Goal: Task Accomplishment & Management: Manage account settings

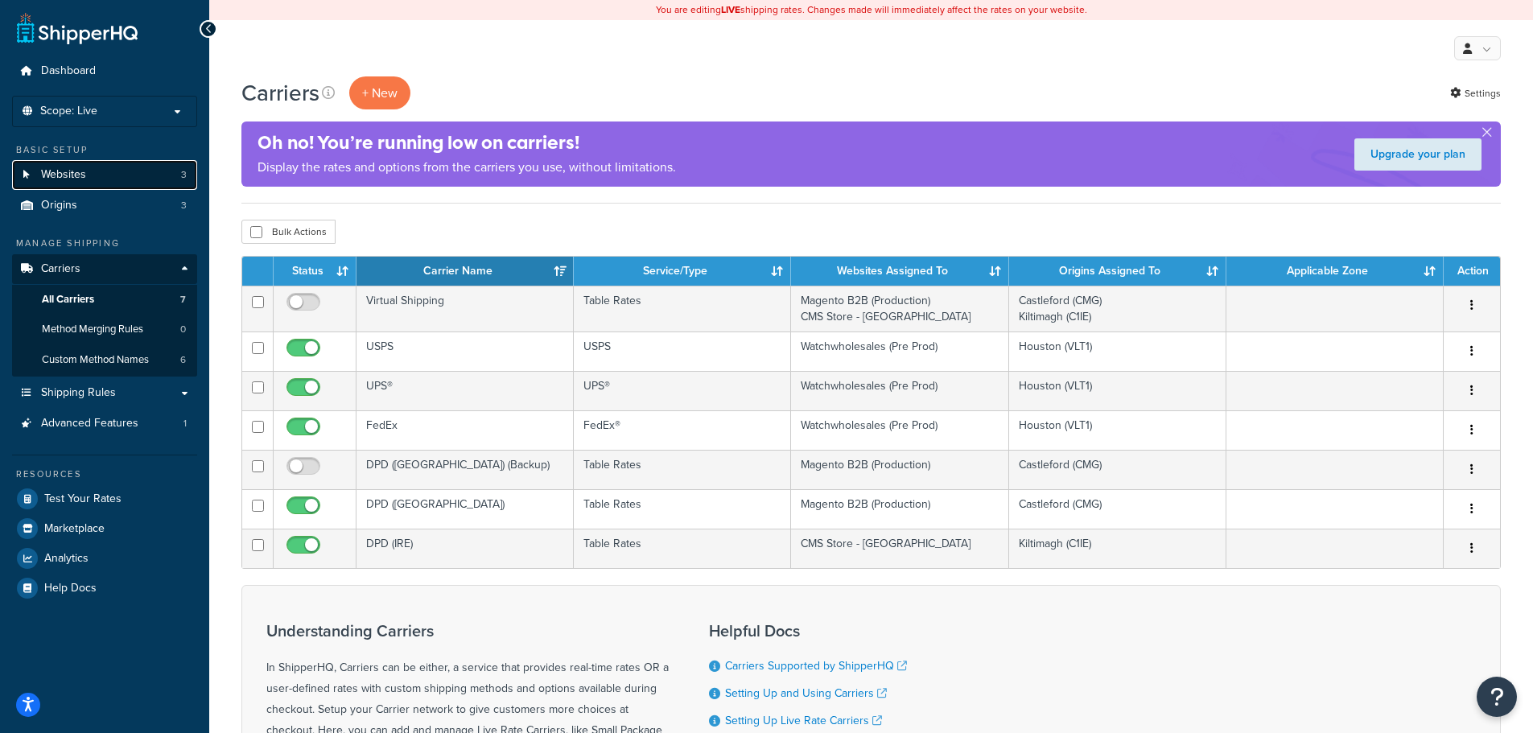
click at [142, 177] on link "Websites 3" at bounding box center [104, 175] width 185 height 30
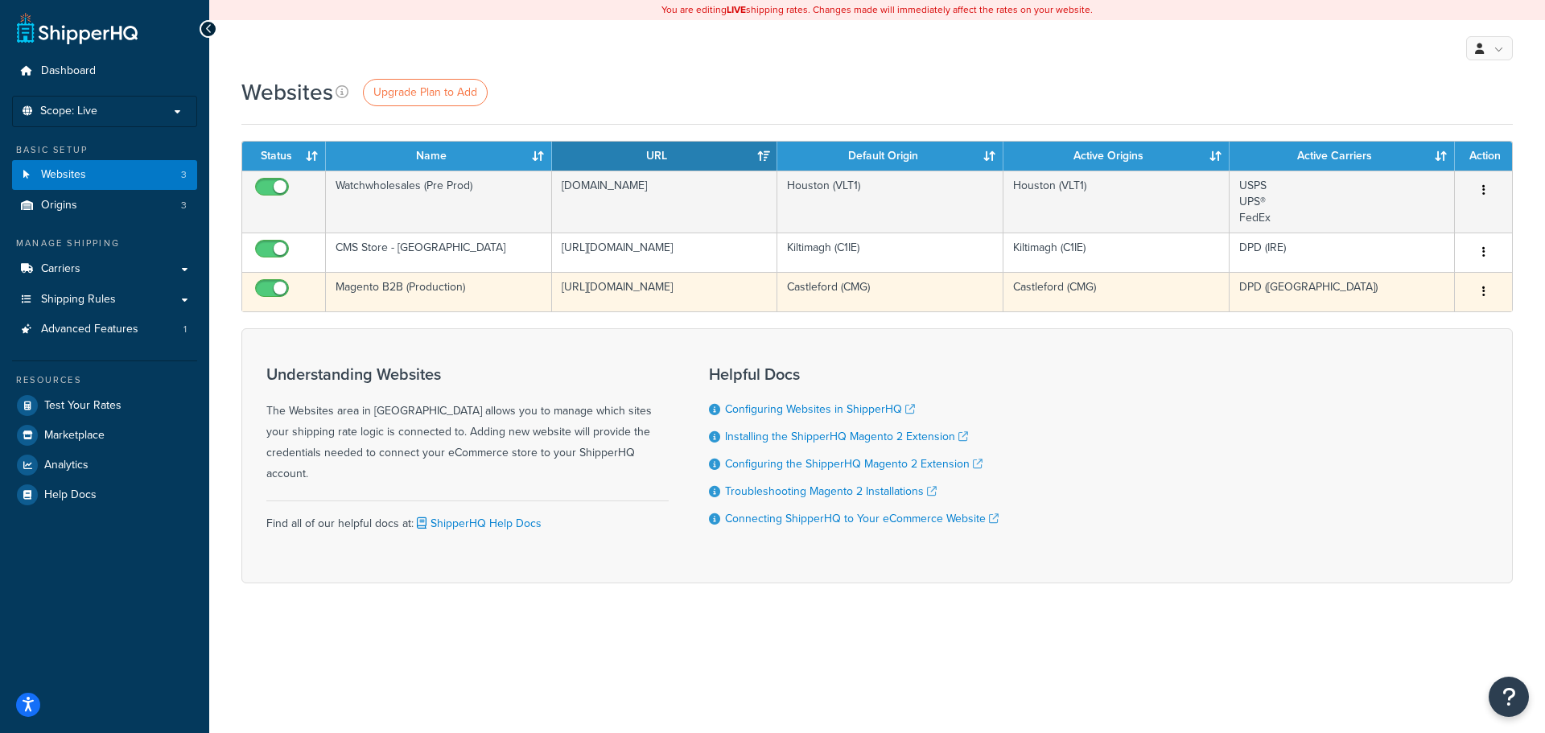
click at [1487, 288] on button "button" at bounding box center [1483, 292] width 23 height 26
click at [1421, 319] on link "Edit" at bounding box center [1417, 323] width 127 height 33
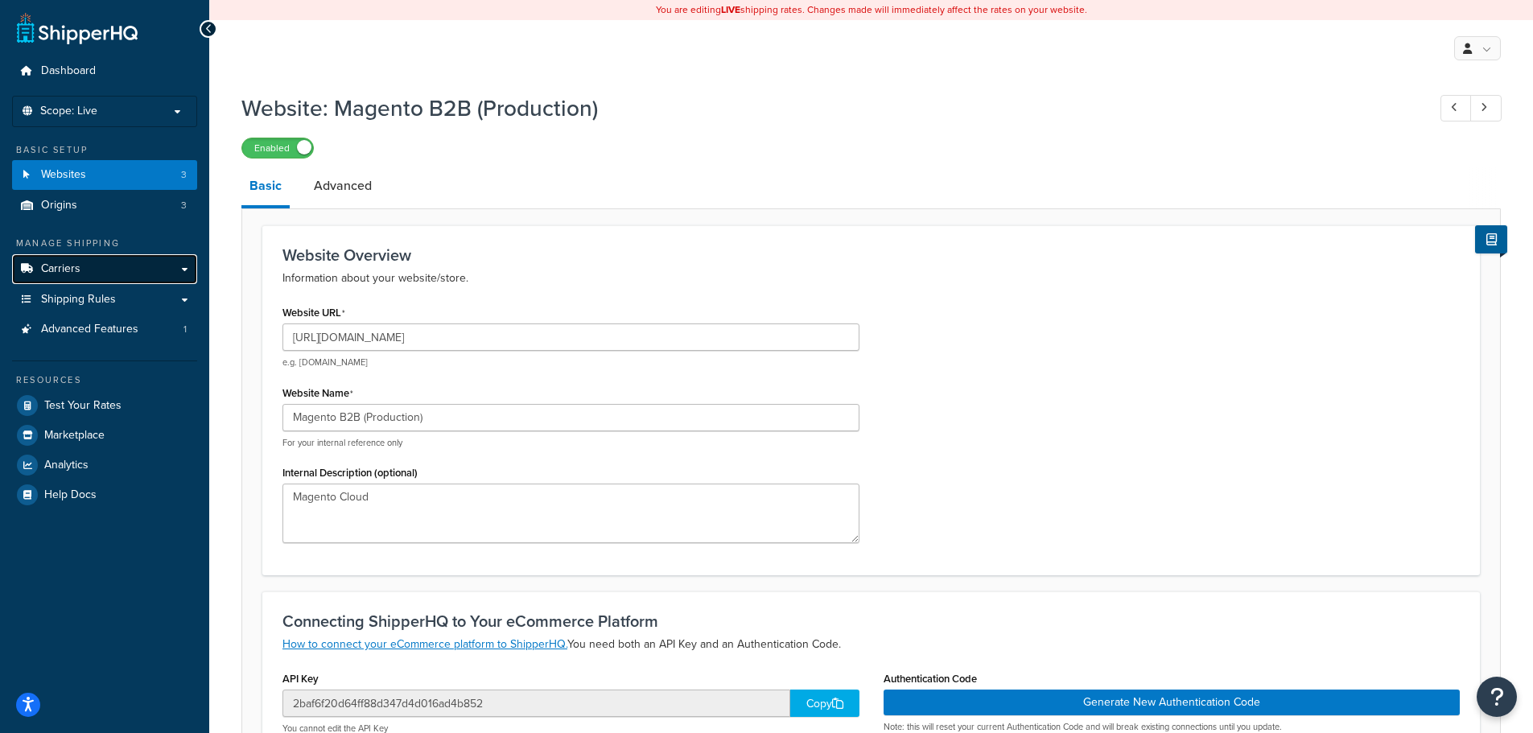
click at [104, 274] on link "Carriers" at bounding box center [104, 269] width 185 height 30
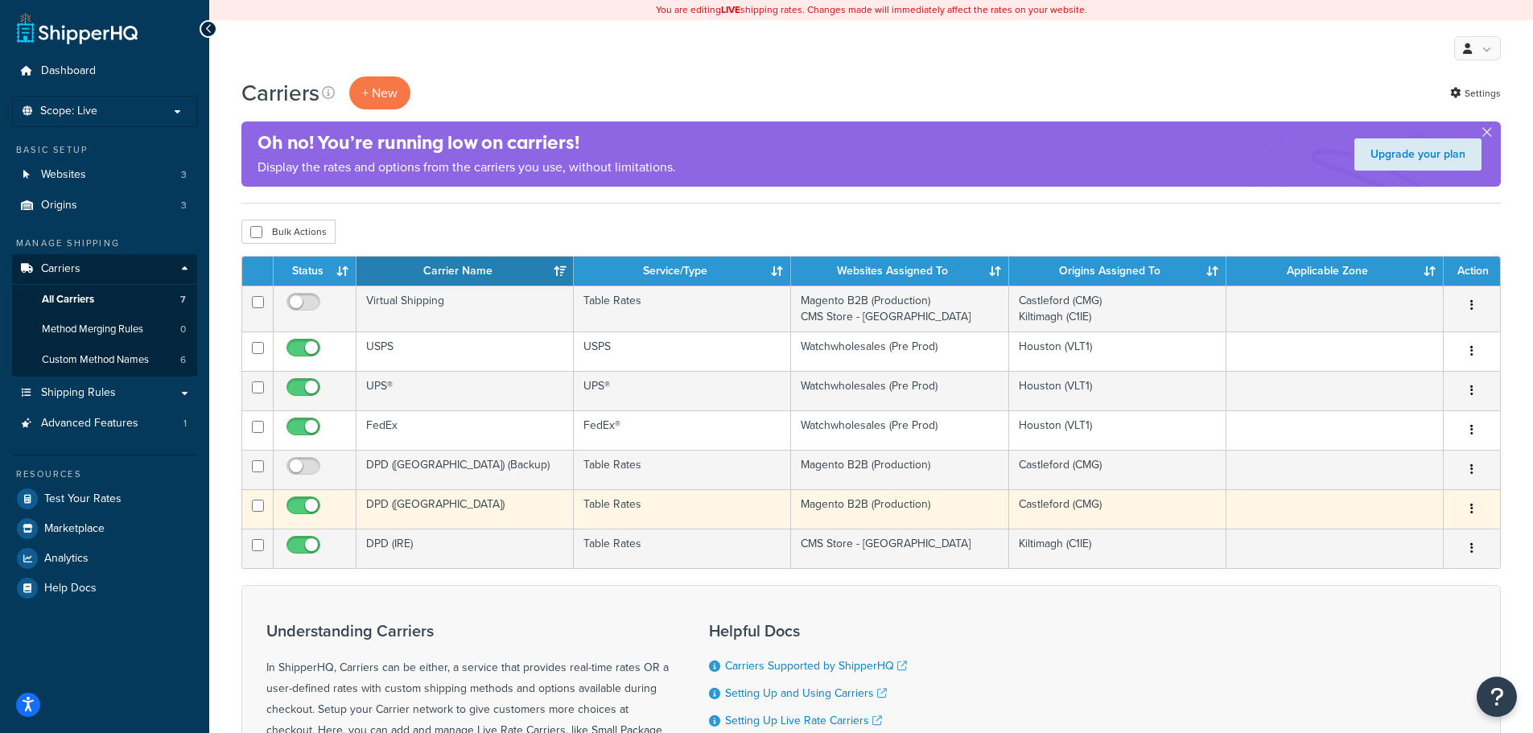
click at [1471, 511] on icon "button" at bounding box center [1471, 508] width 3 height 11
click at [1406, 537] on link "Edit" at bounding box center [1406, 541] width 127 height 33
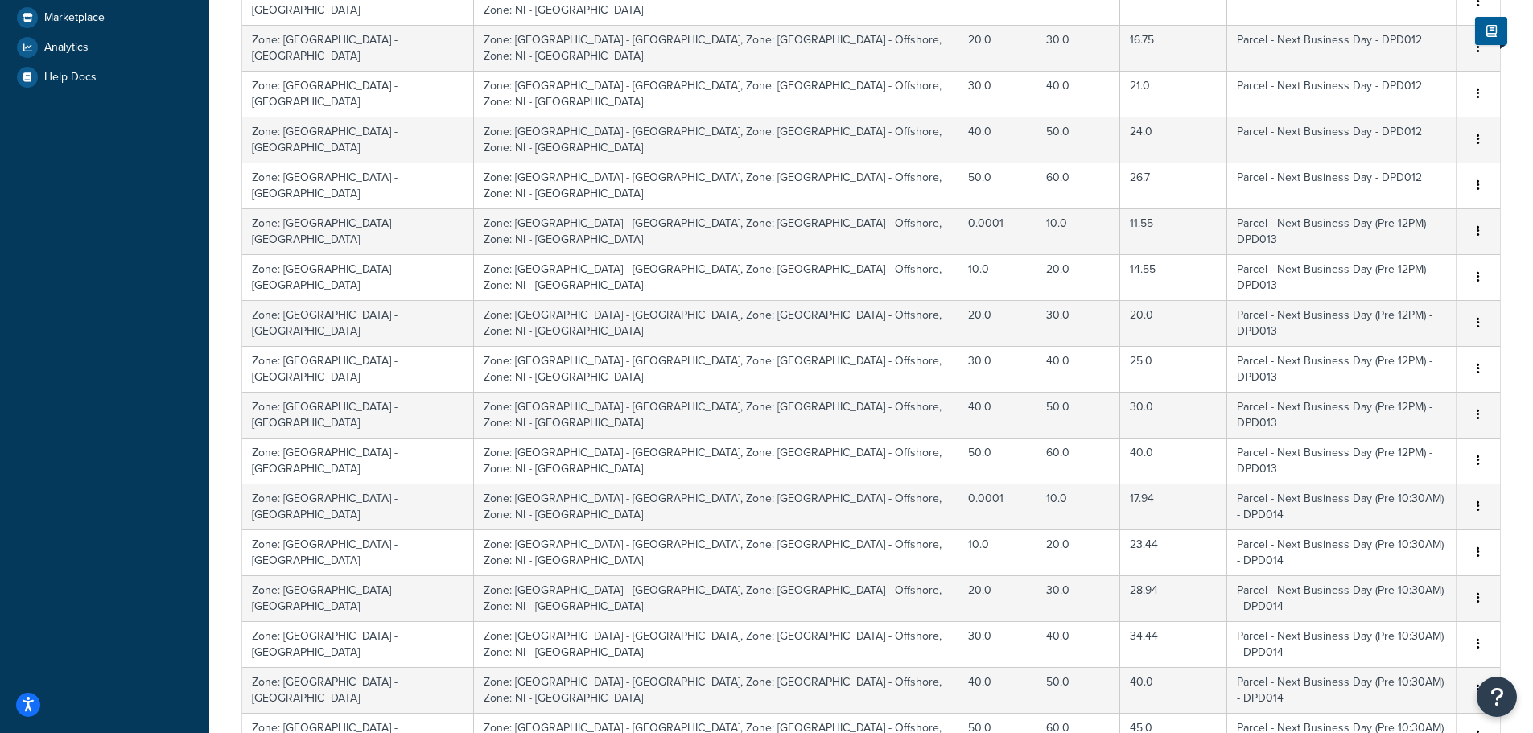
scroll to position [591, 0]
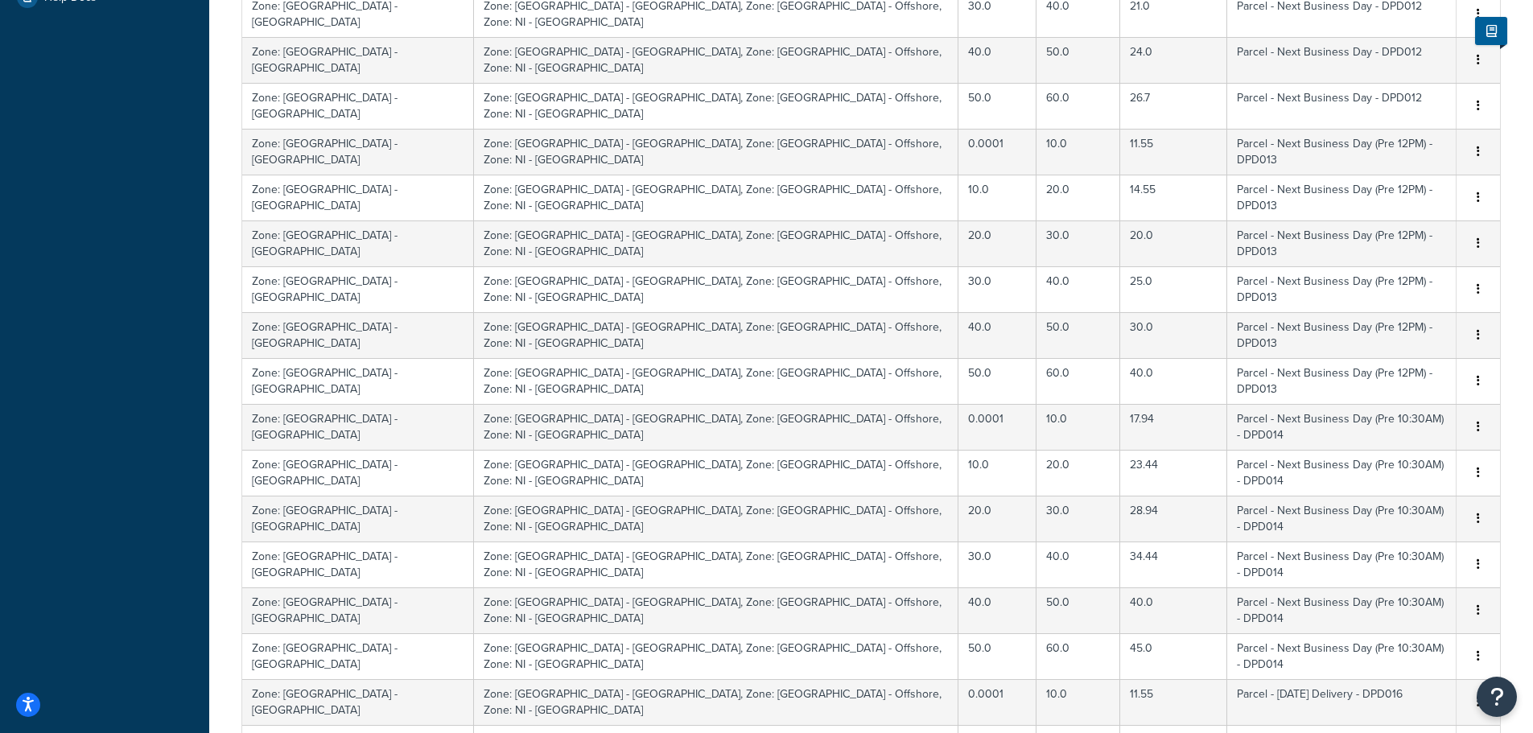
select select "100"
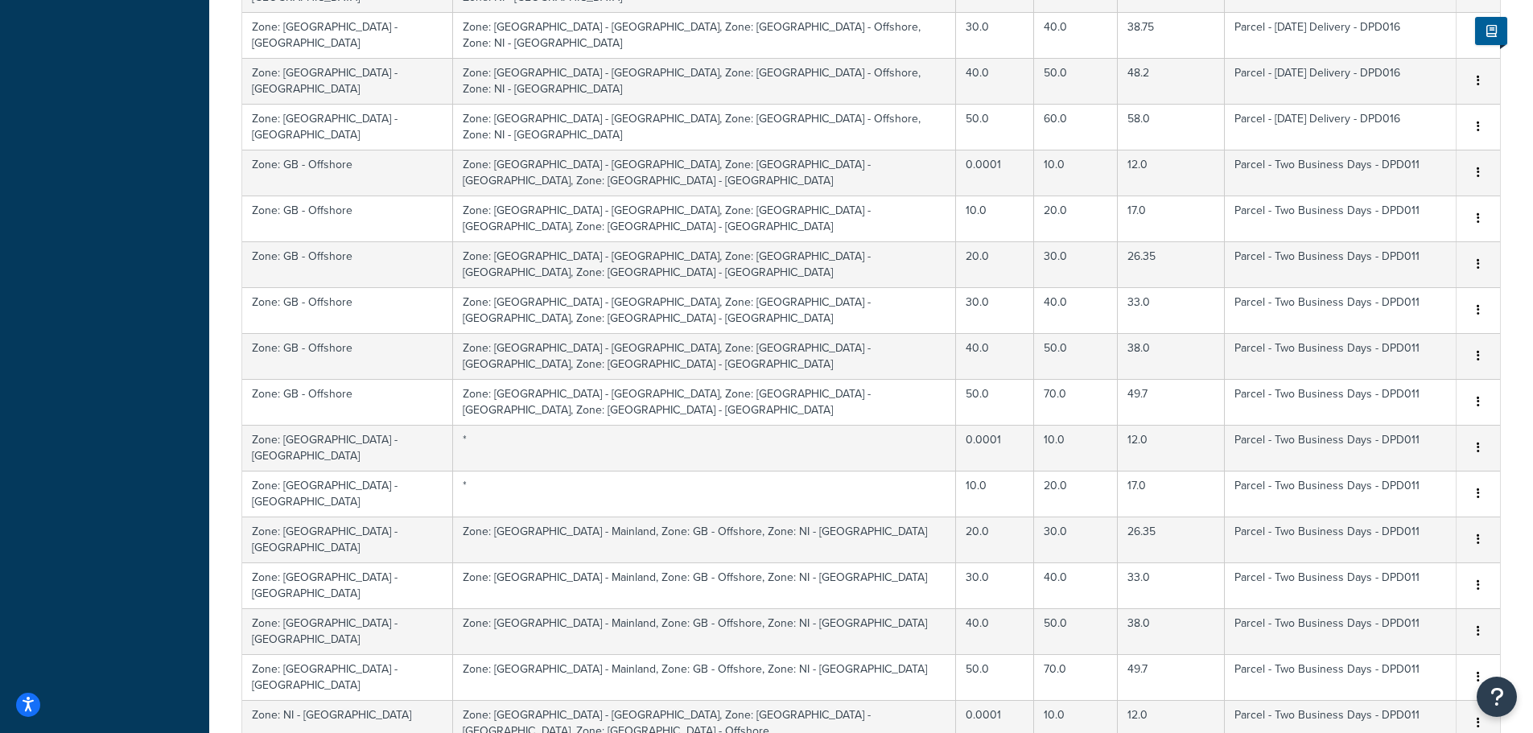
scroll to position [1556, 0]
